Goal: Check status: Check status

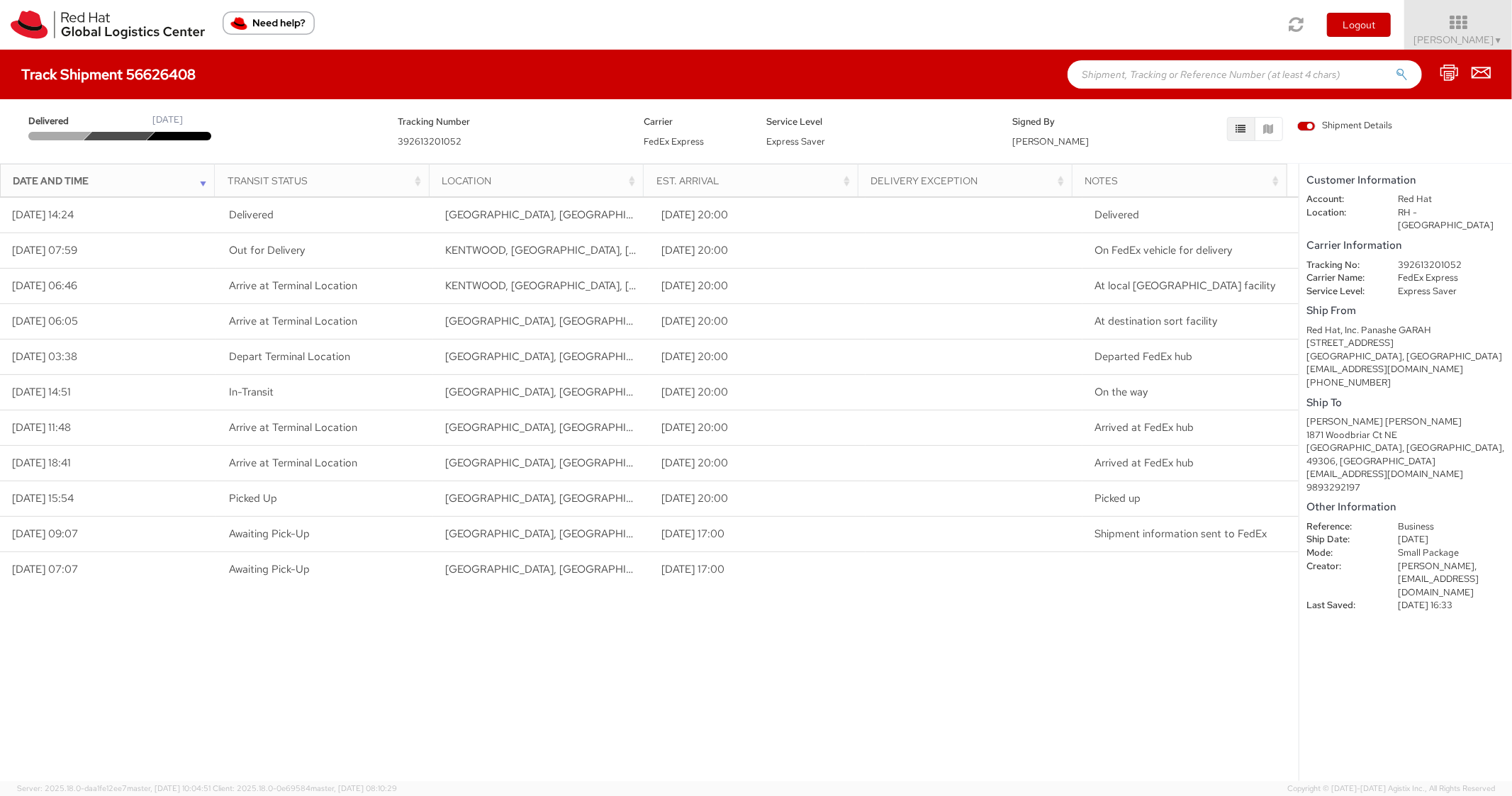
click at [1217, 66] on input "text" at bounding box center [1244, 74] width 354 height 28
paste input "56626648"
type input "56626648"
click at [1396, 67] on button "submit" at bounding box center [1401, 76] width 12 height 17
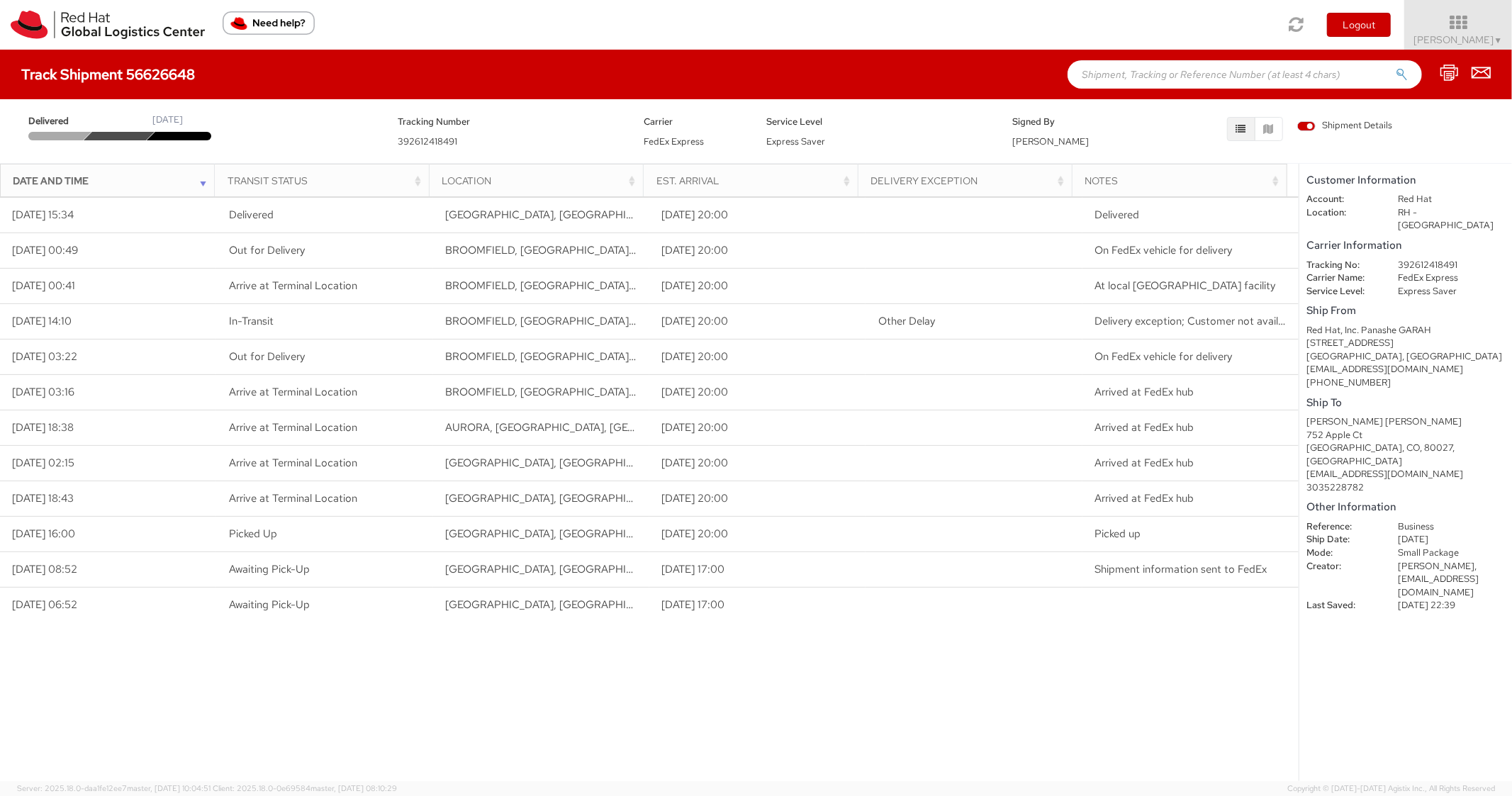
paste input "56612077"
click at [1135, 77] on input "56612077" at bounding box center [1244, 74] width 354 height 28
type input "56612077"
click at [1396, 67] on button "submit" at bounding box center [1401, 76] width 12 height 17
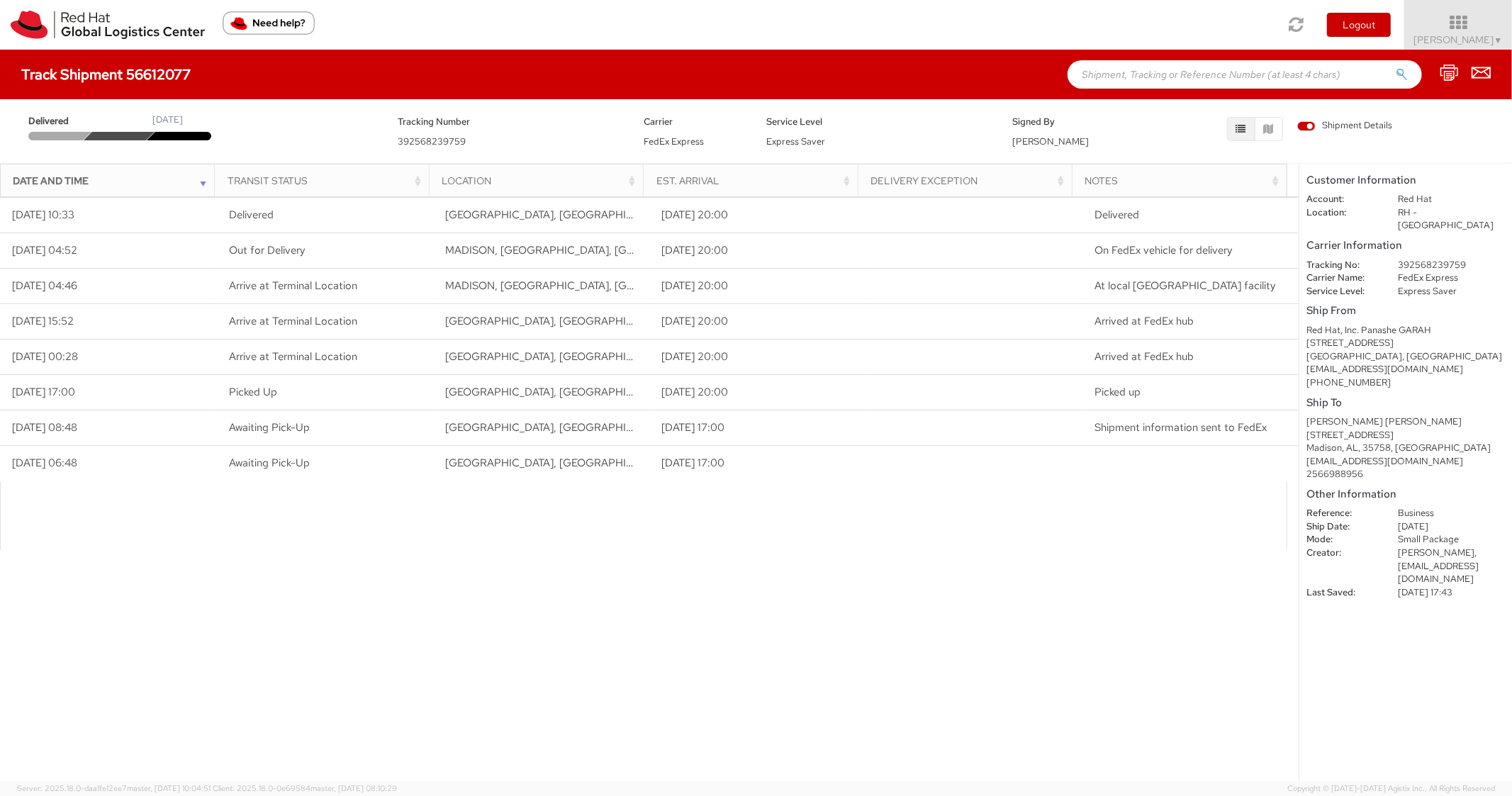
paste input "56626667"
click at [1225, 70] on input "text" at bounding box center [1244, 74] width 354 height 28
type input "56626667"
click at [1396, 67] on button "submit" at bounding box center [1401, 76] width 12 height 17
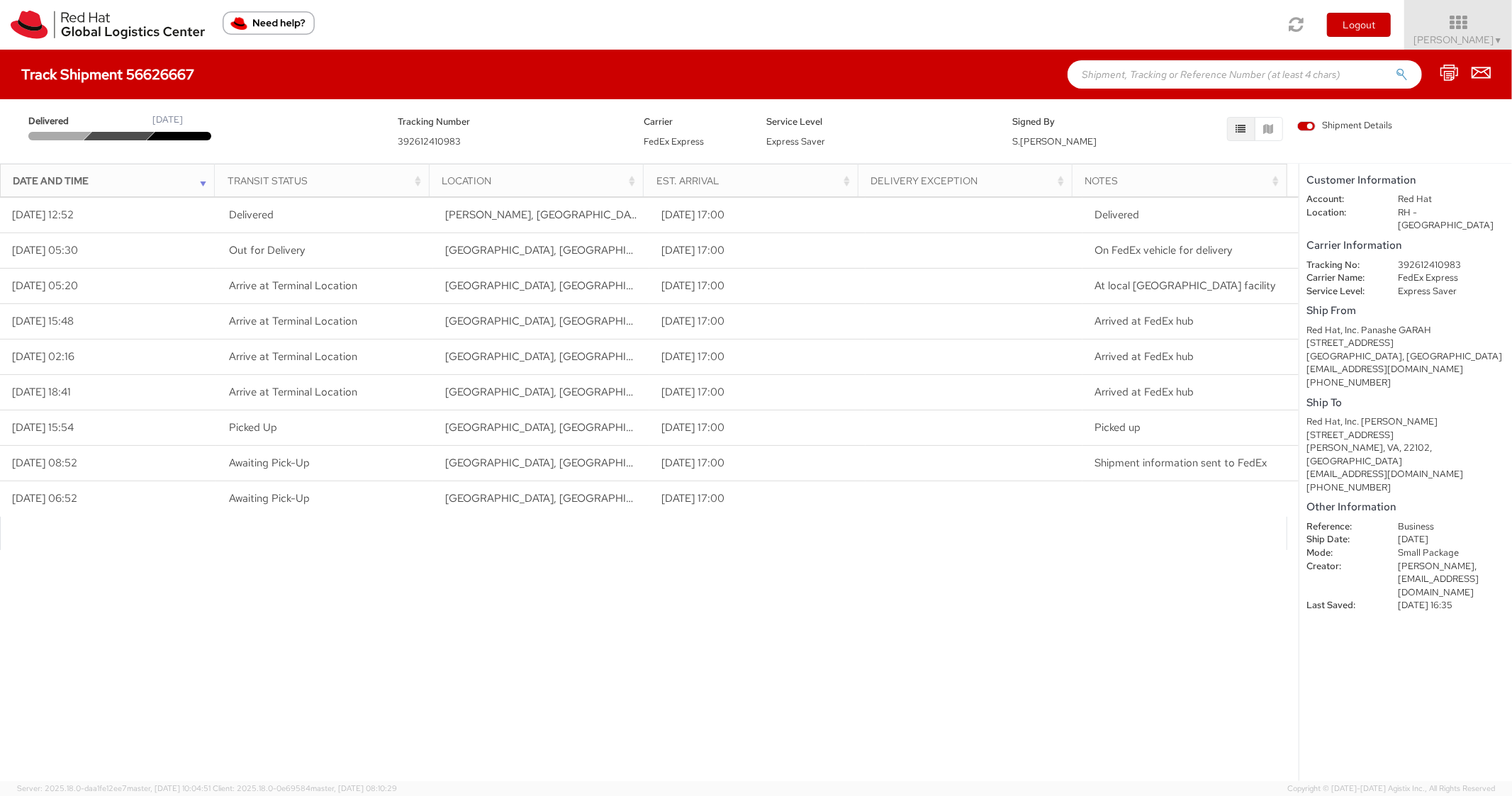
paste input "56626702"
click at [1121, 79] on input "56626702" at bounding box center [1244, 74] width 354 height 28
type input "56626702"
click at [1396, 67] on button "submit" at bounding box center [1401, 76] width 12 height 17
paste input "56626814"
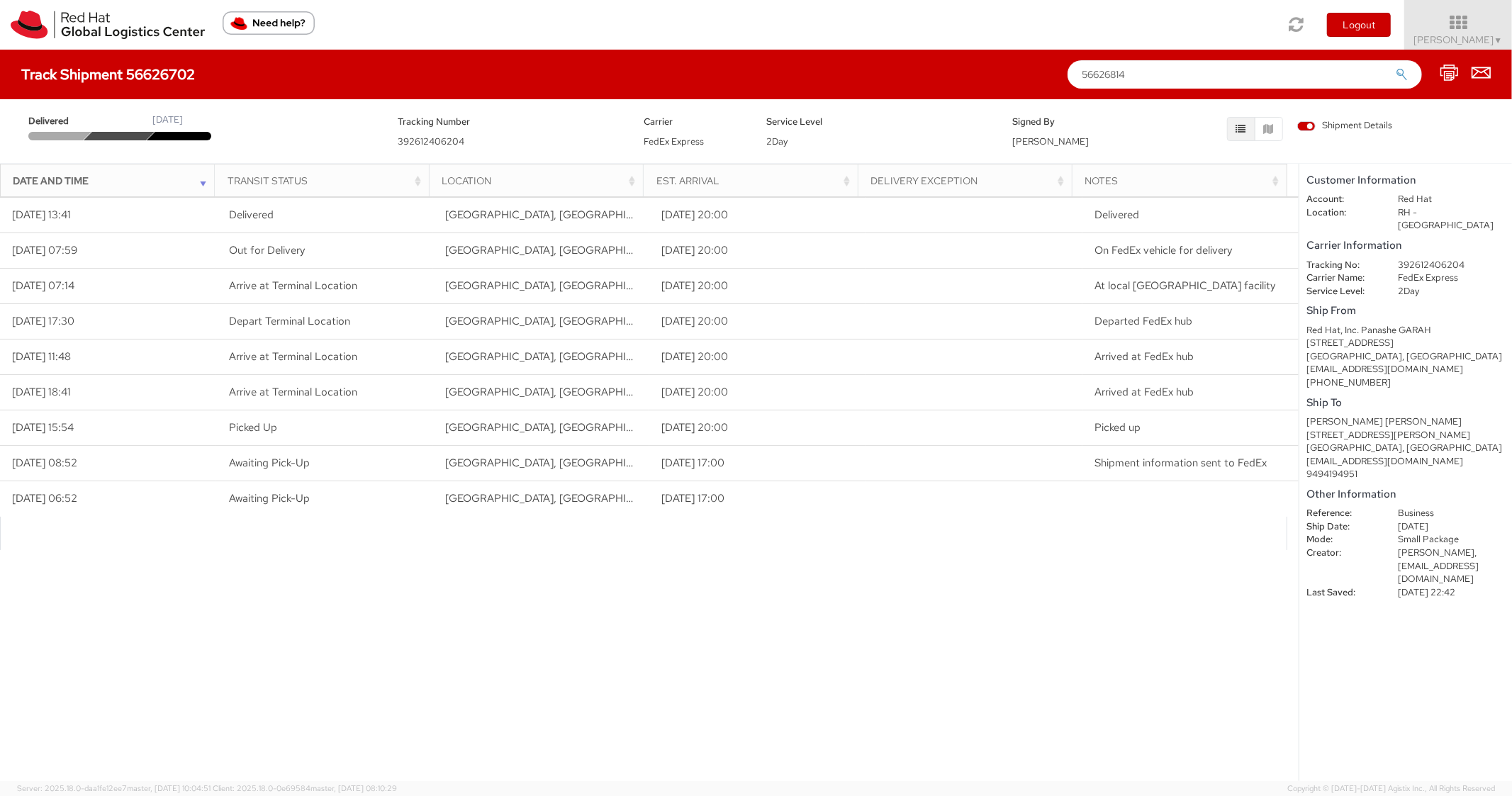
drag, startPoint x: 1168, startPoint y: 75, endPoint x: 1161, endPoint y: 80, distance: 8.6
click at [1167, 75] on input "56626814" at bounding box center [1244, 74] width 354 height 28
type input "56626814"
click at [1396, 67] on button "submit" at bounding box center [1401, 76] width 12 height 17
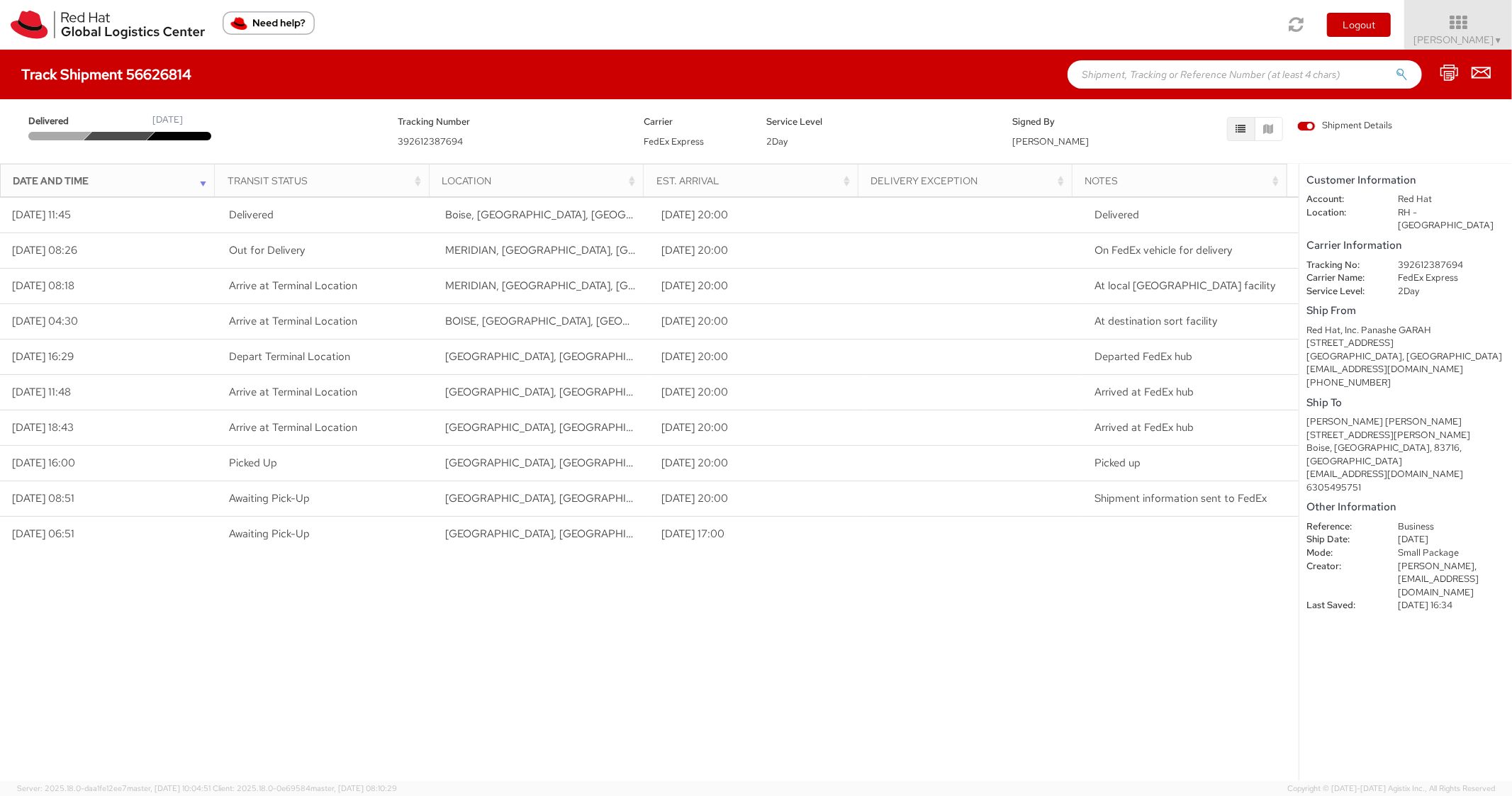
paste input "56626522"
click at [1152, 77] on input "56626522" at bounding box center [1244, 74] width 354 height 28
type input "56626522"
click at [1396, 67] on button "submit" at bounding box center [1401, 76] width 12 height 17
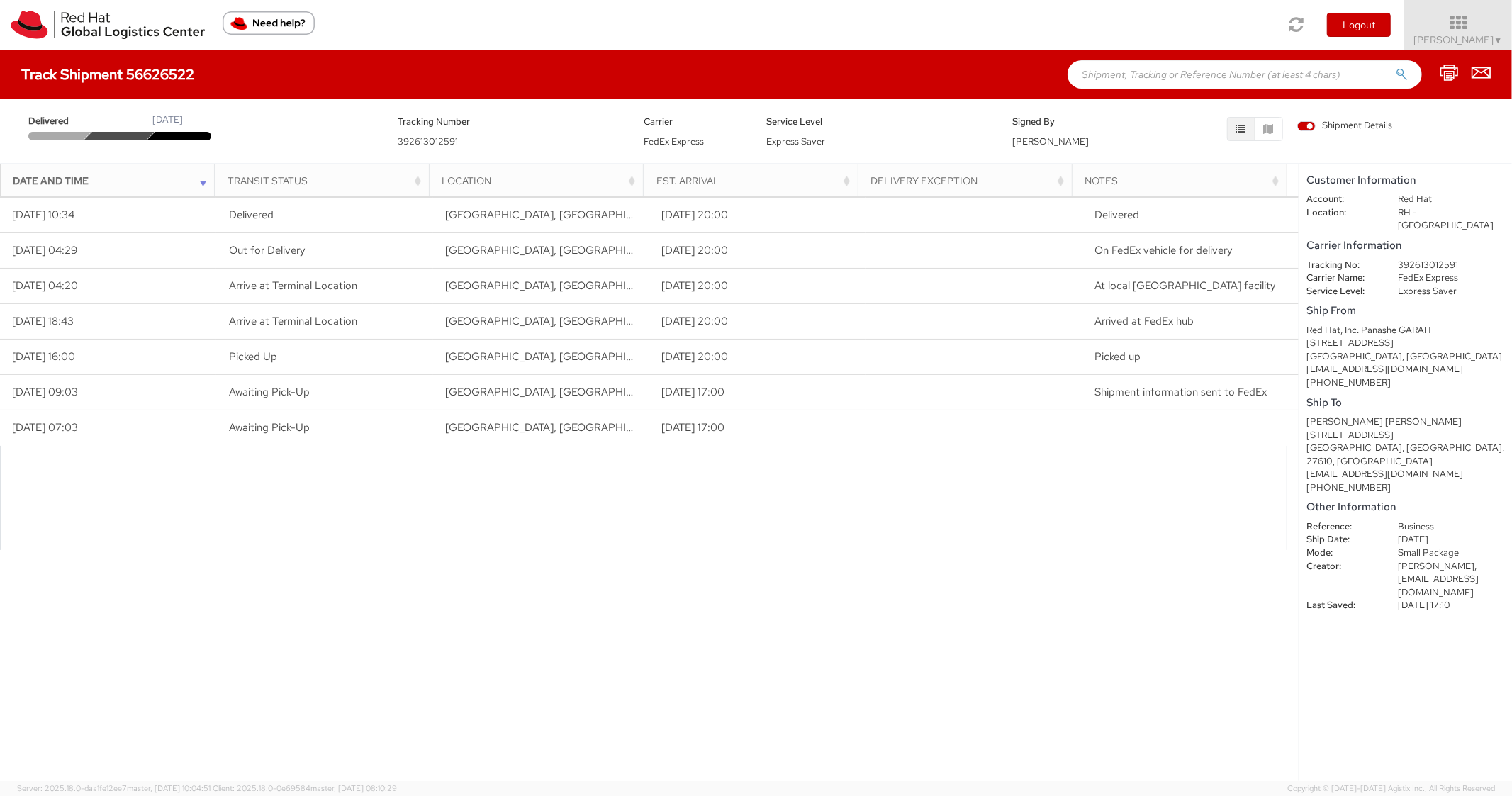
paste input "56626727"
click at [1159, 72] on input "56626727" at bounding box center [1244, 74] width 354 height 28
type input "56626727"
click at [1396, 67] on button "submit" at bounding box center [1401, 76] width 12 height 17
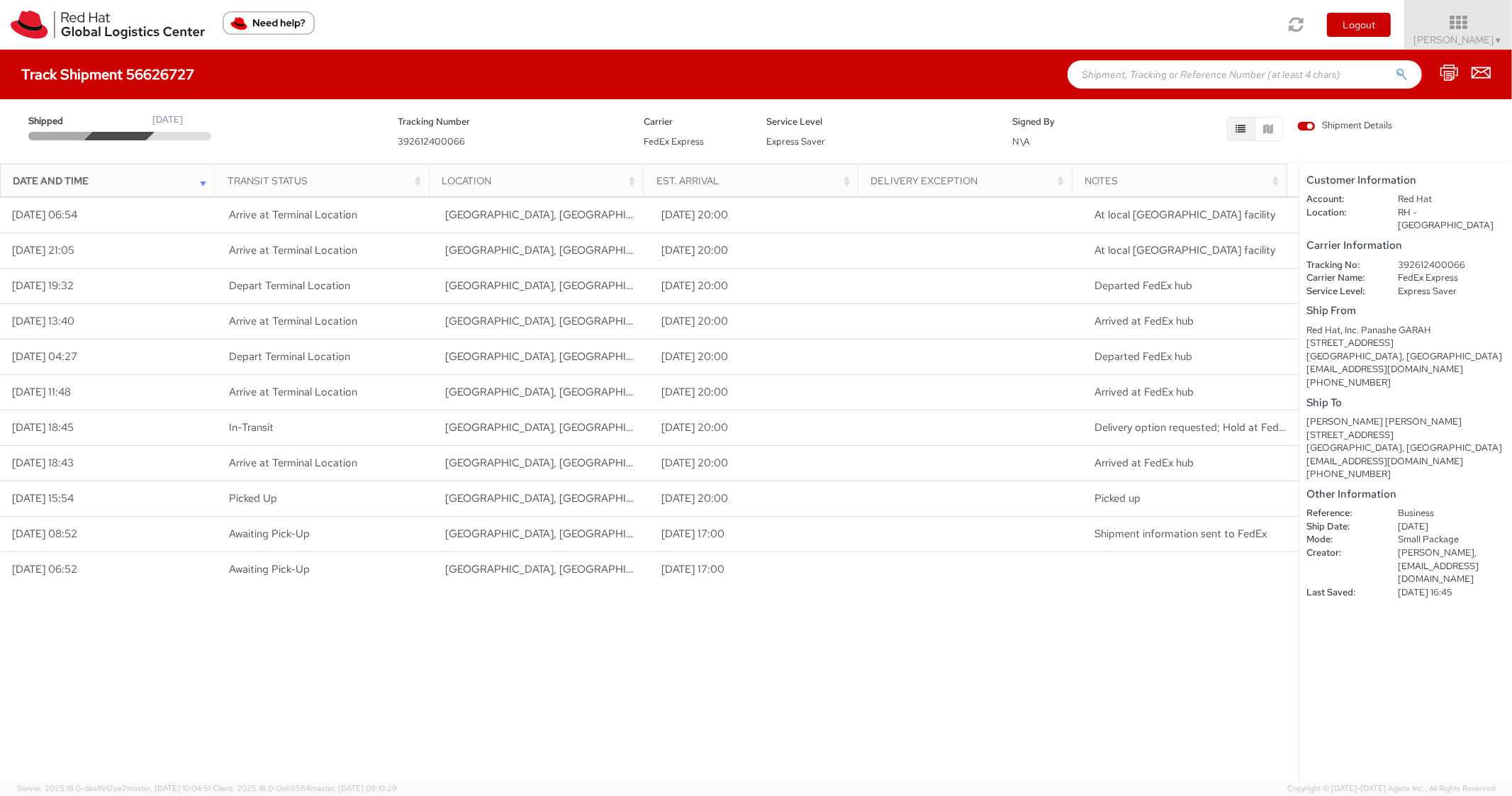
paste input "56626554"
click at [1156, 74] on input "text" at bounding box center [1244, 74] width 354 height 28
type input "56626554"
click at [1396, 67] on button "submit" at bounding box center [1401, 76] width 12 height 17
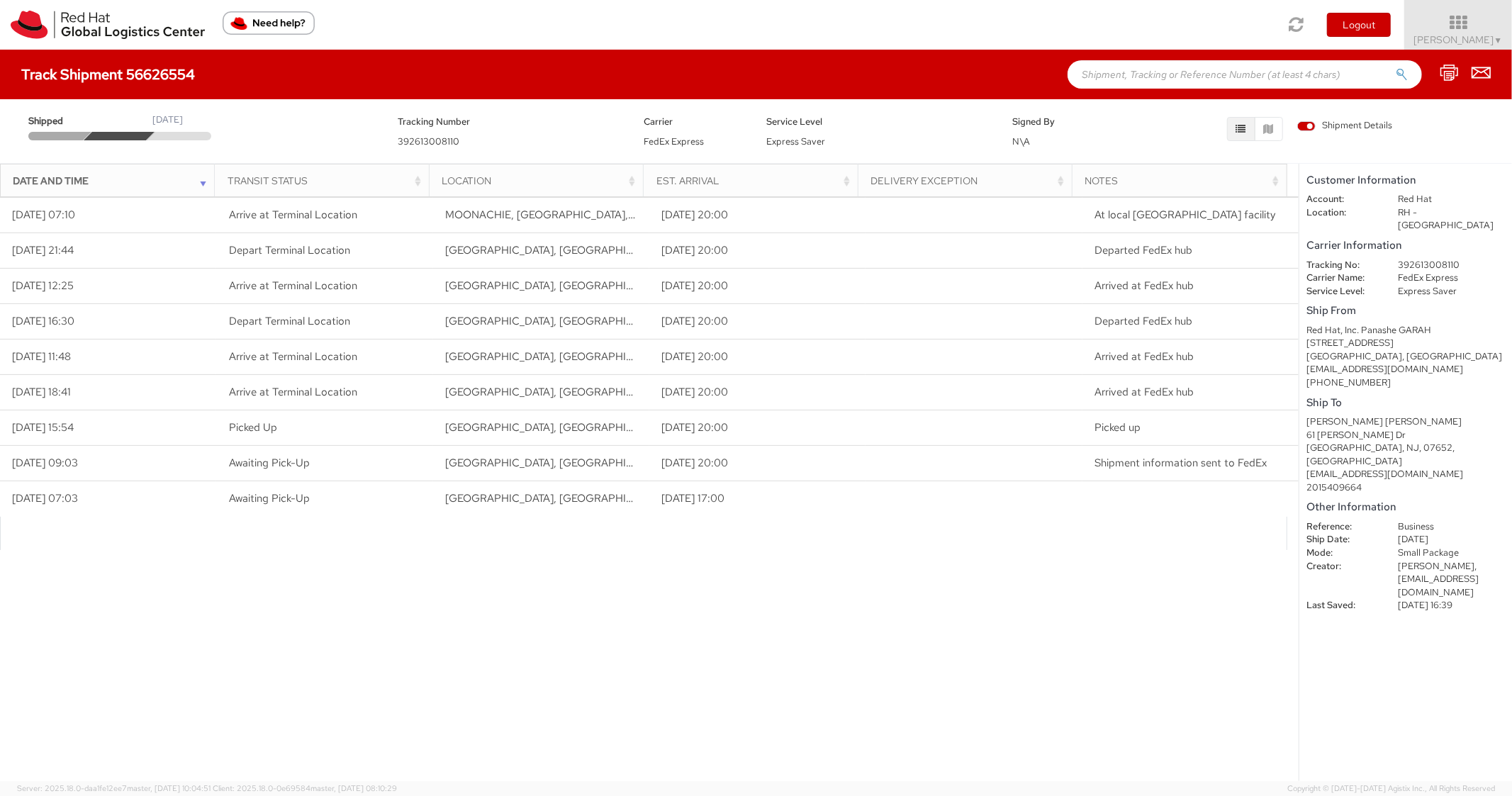
paste input "56626827"
click at [1157, 72] on input "text" at bounding box center [1244, 74] width 354 height 28
type input "56626827"
click at [1396, 67] on button "submit" at bounding box center [1401, 76] width 12 height 17
